Goal: Task Accomplishment & Management: Use online tool/utility

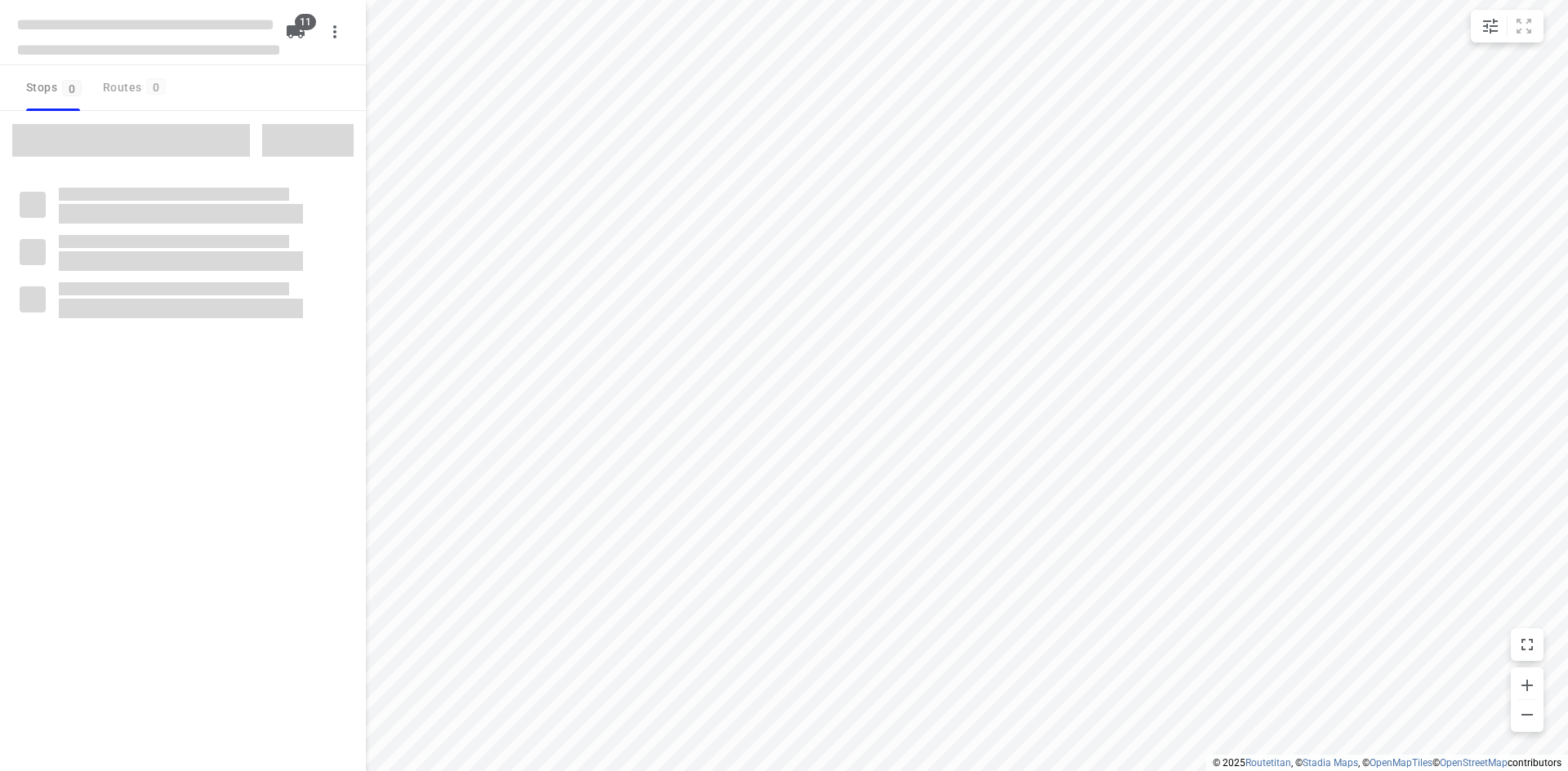
checkbox input "true"
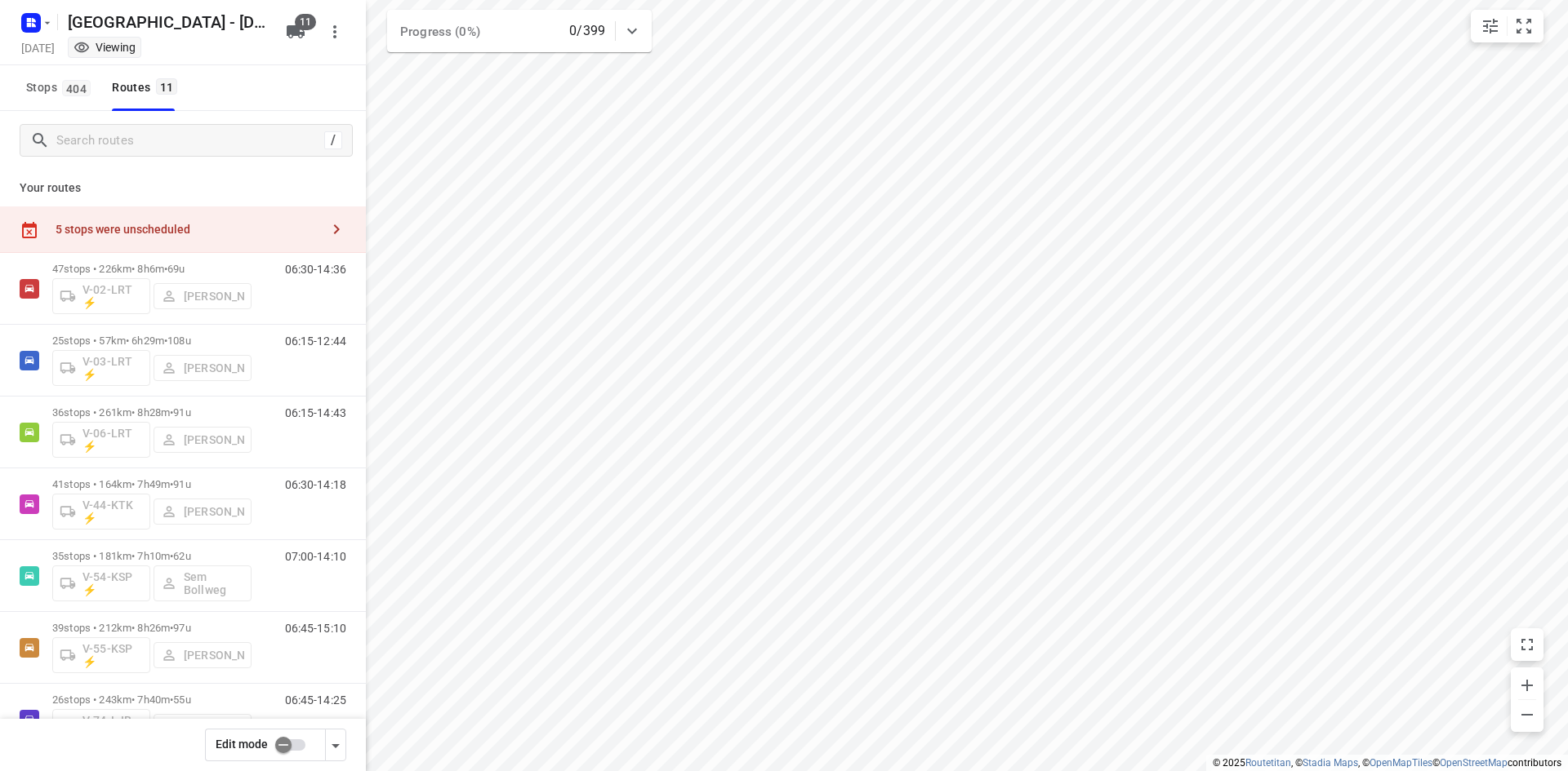
click at [153, 159] on div "/" at bounding box center [183, 140] width 365 height 59
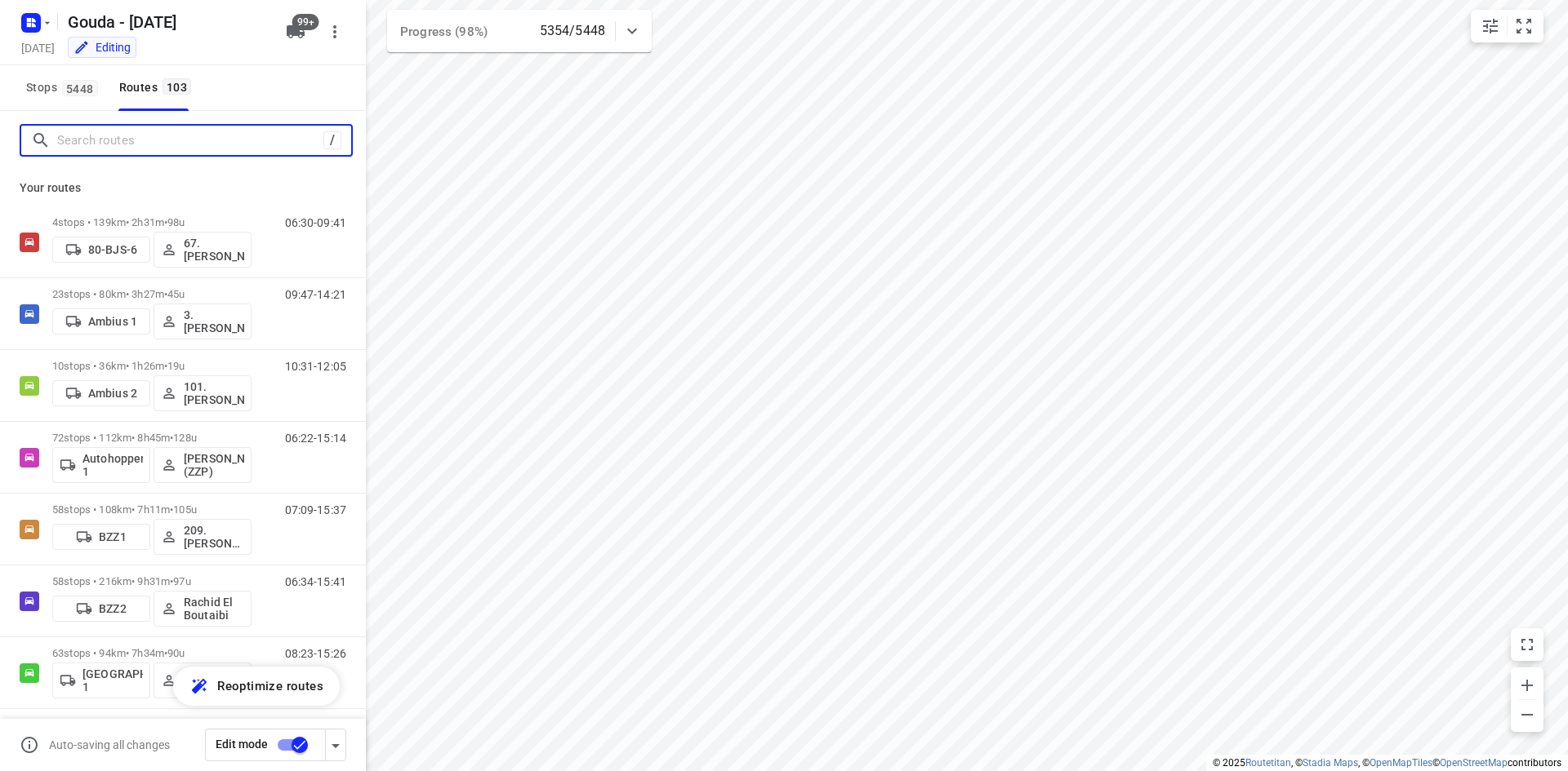
click at [249, 144] on input "Search routes" at bounding box center [190, 141] width 266 height 25
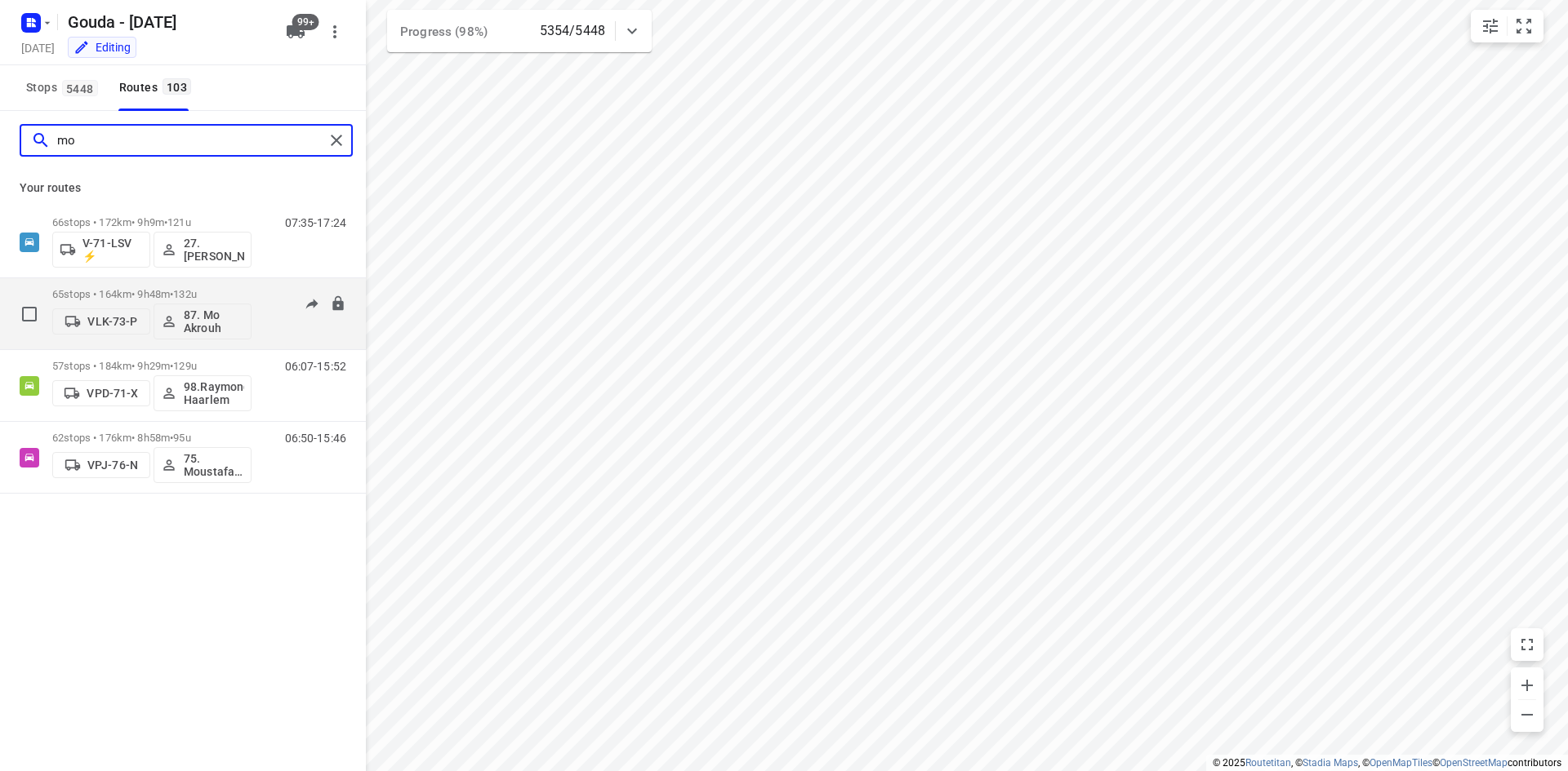
type input "mo"
click at [260, 288] on div "65 stops • 164km • 9h48m • 132u VLK-73-P 87. Mo Akrouh 06:36-17:43" at bounding box center [208, 313] width 314 height 68
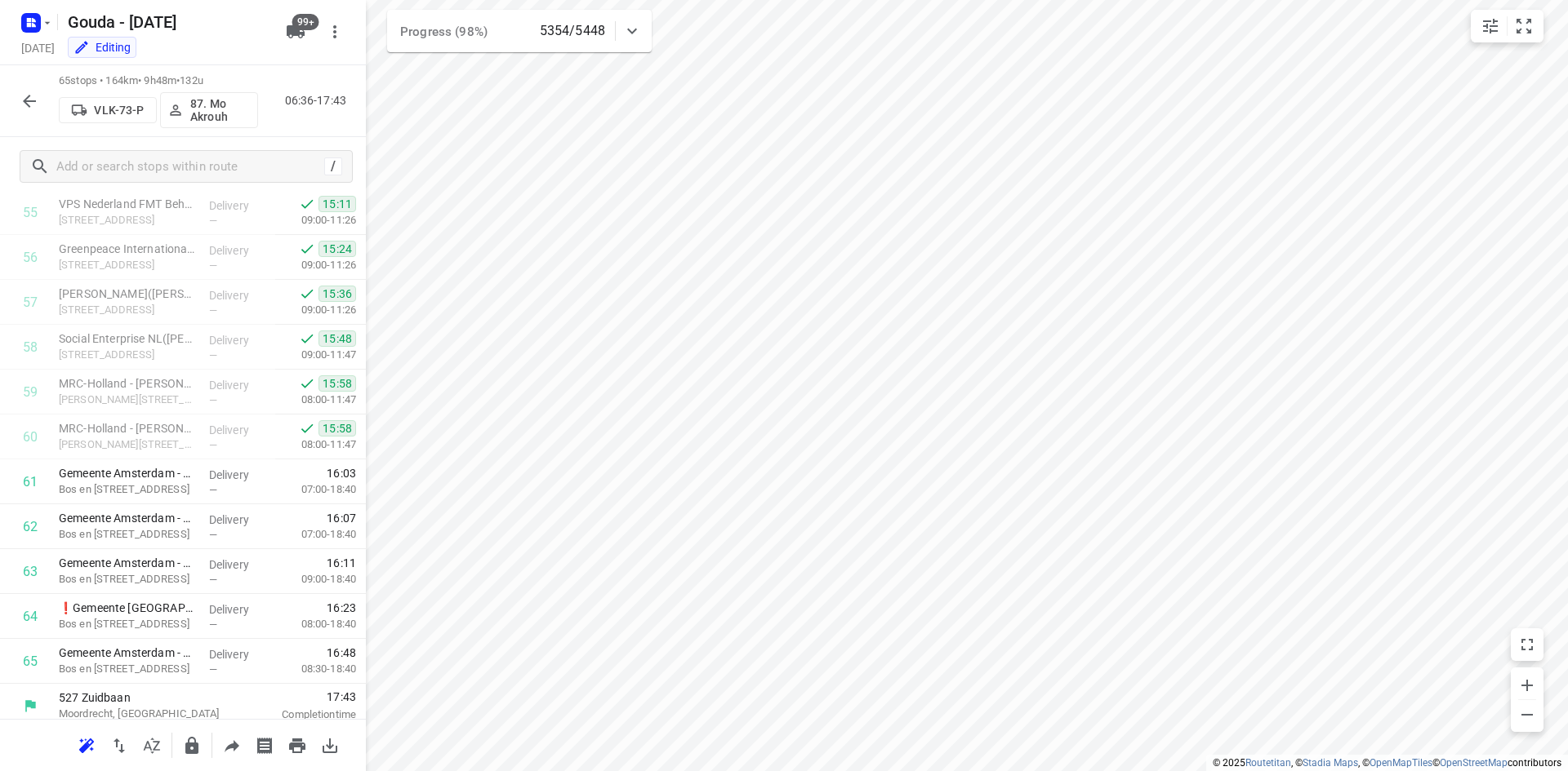
scroll to position [2521, 0]
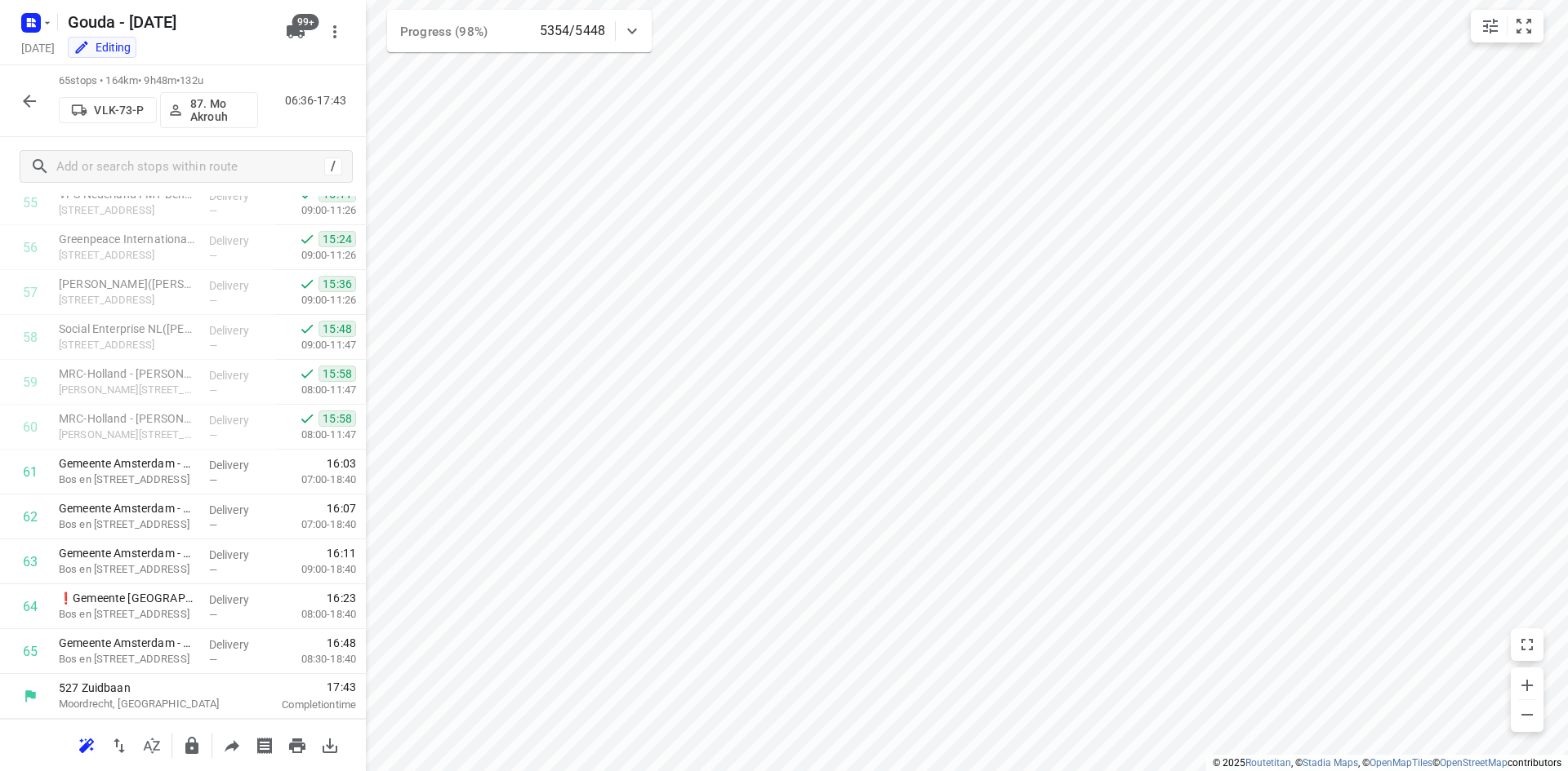
click at [37, 105] on icon "button" at bounding box center [29, 101] width 19 height 19
